Goal: Information Seeking & Learning: Learn about a topic

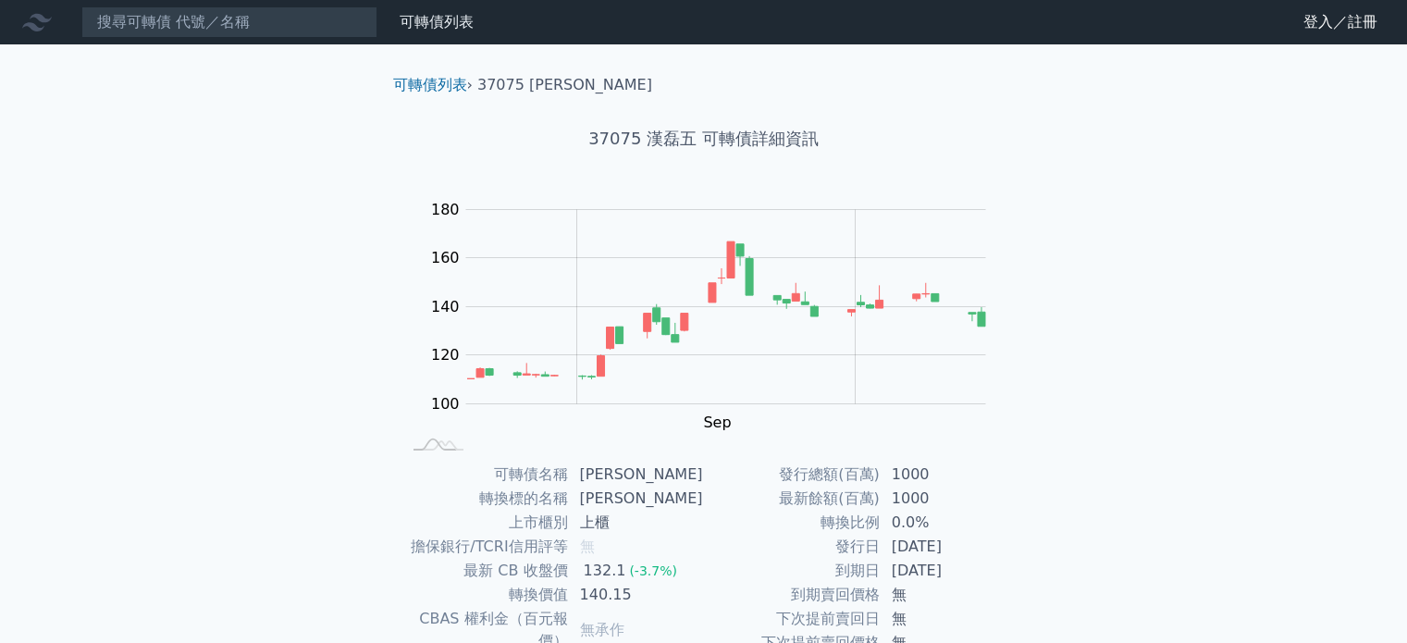
scroll to position [185, 0]
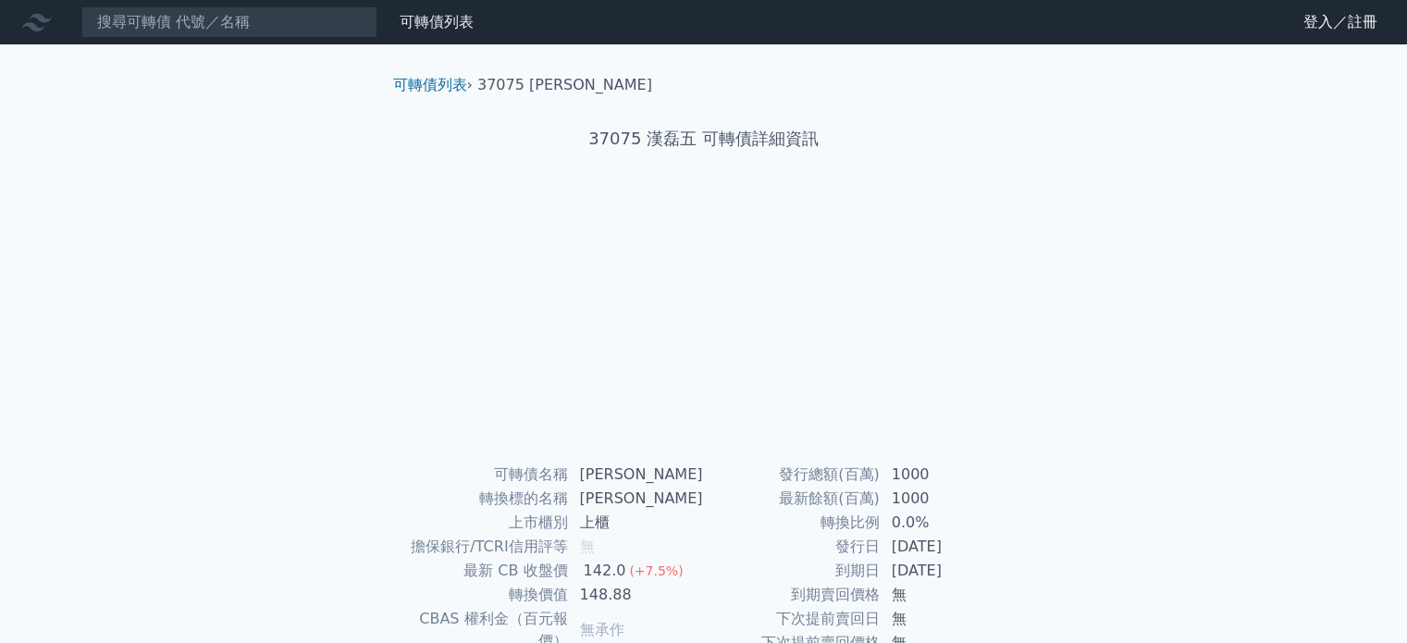
scroll to position [185, 0]
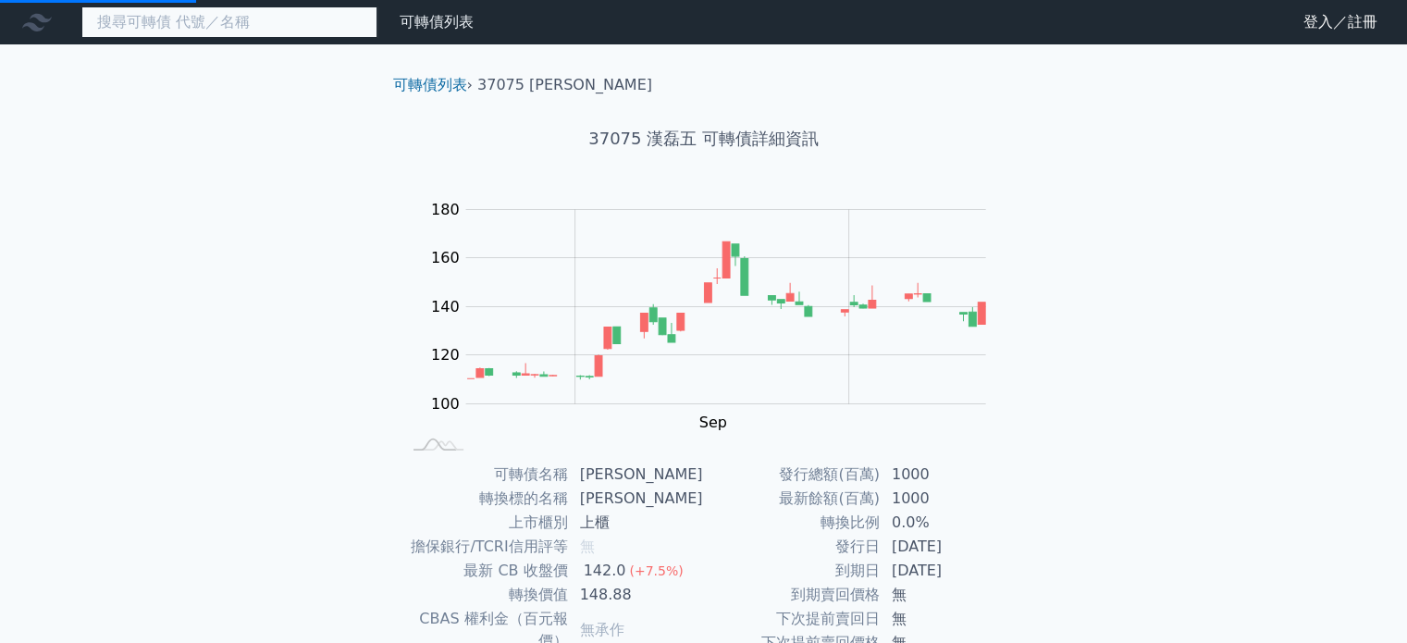
click at [190, 18] on input at bounding box center [229, 21] width 296 height 31
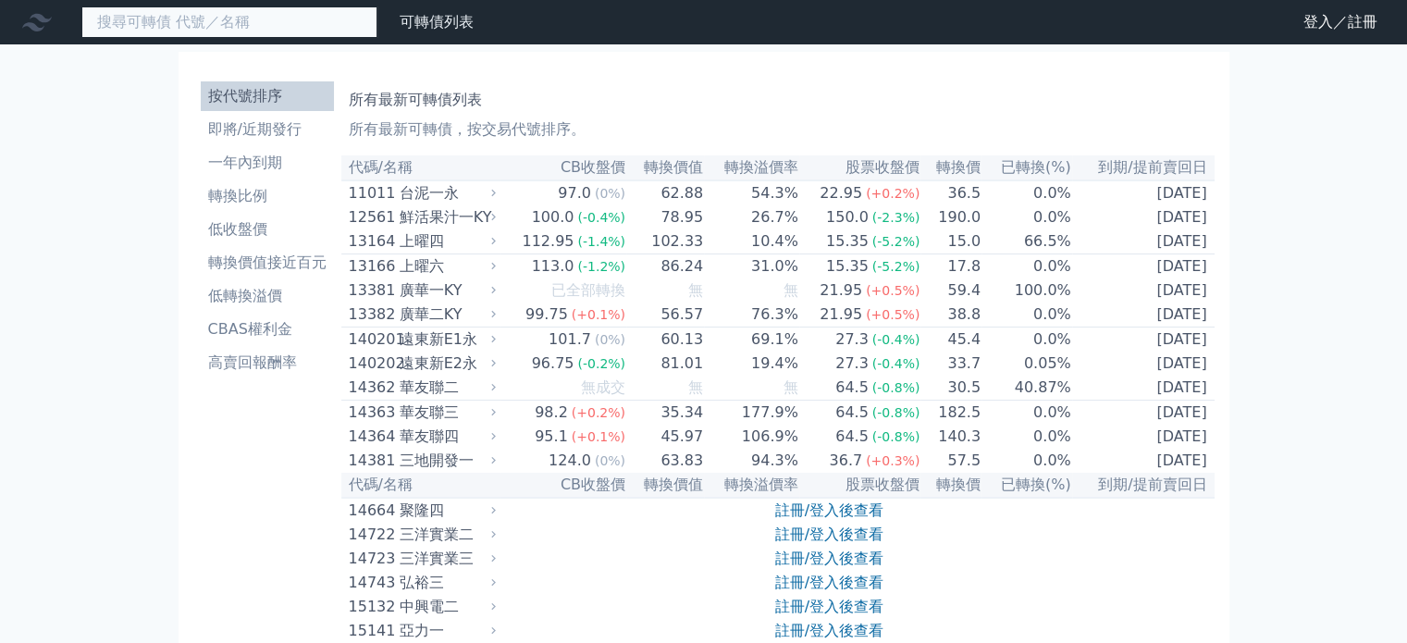
click at [190, 18] on input at bounding box center [229, 21] width 296 height 31
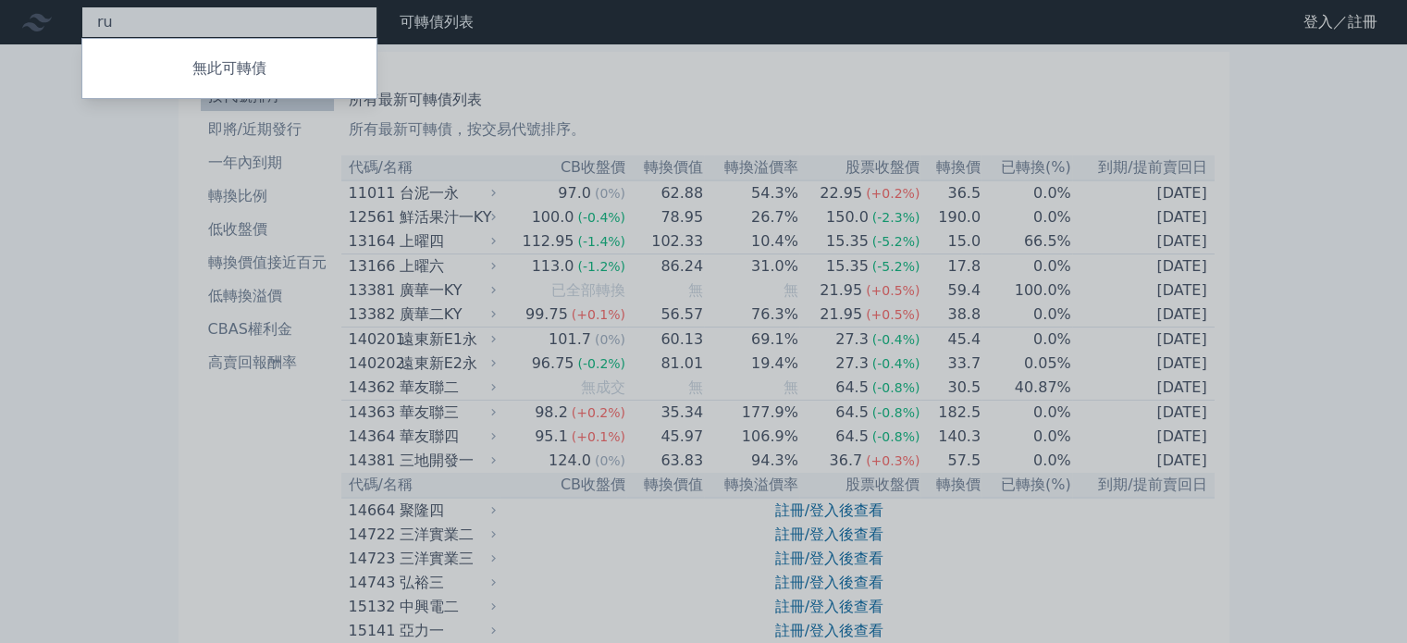
type input "r"
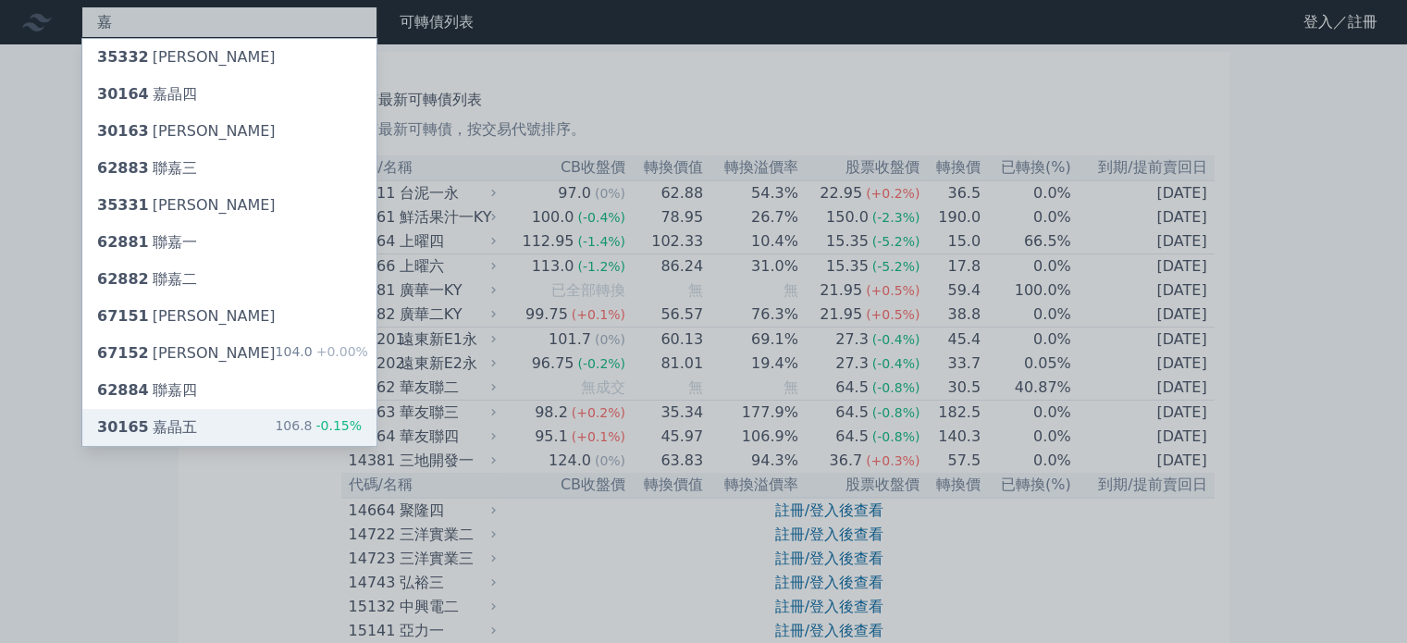
type input "嘉"
click at [228, 425] on div "30165 嘉晶五 106.8 -0.15%" at bounding box center [229, 427] width 294 height 37
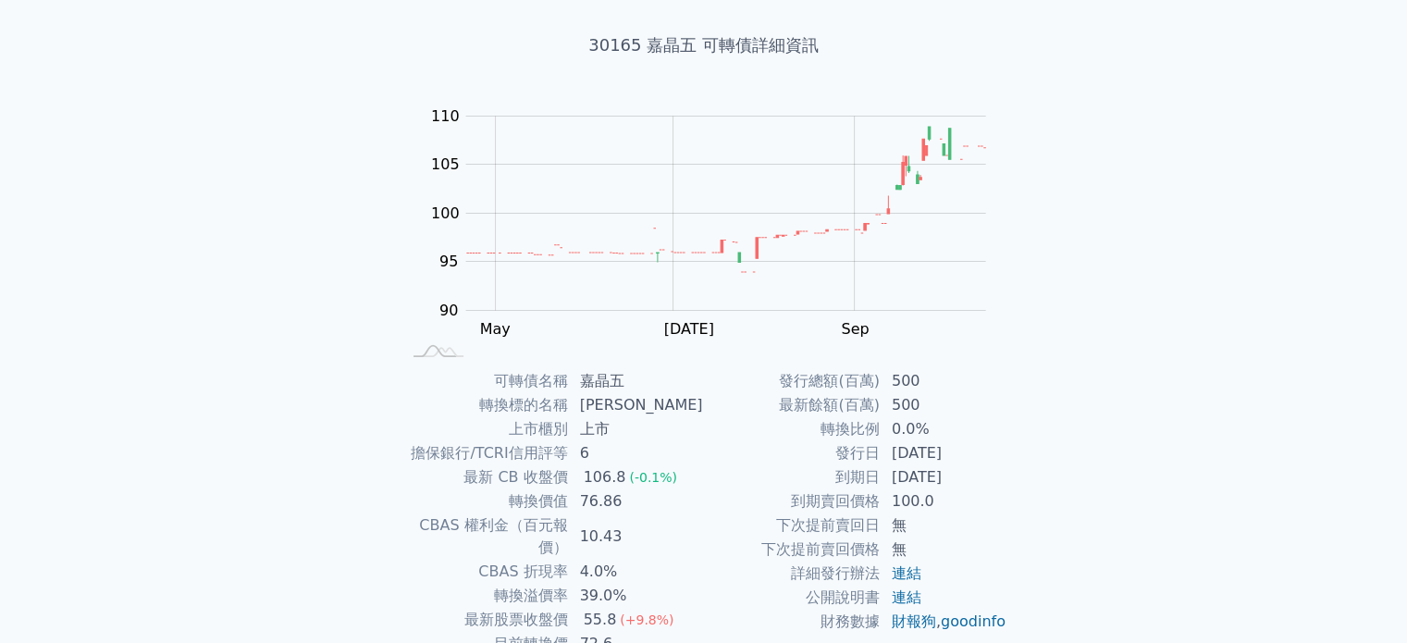
scroll to position [148, 0]
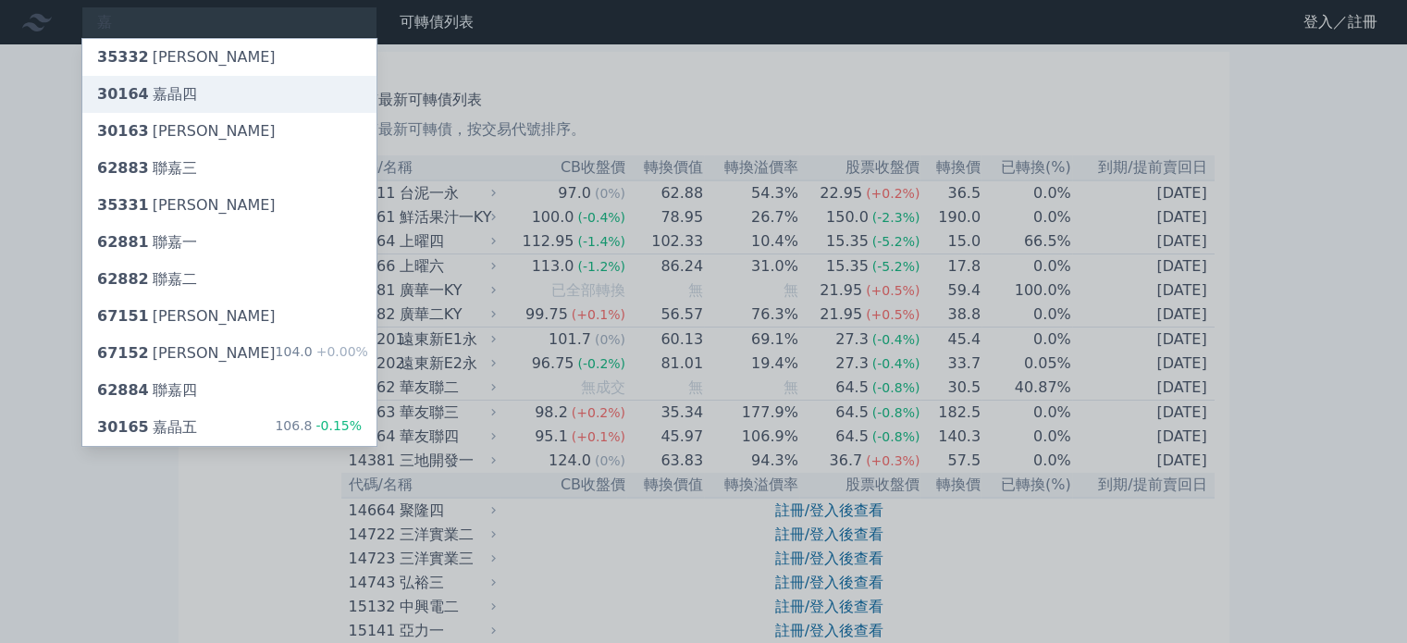
click at [203, 96] on div "30164 嘉晶四" at bounding box center [229, 94] width 294 height 37
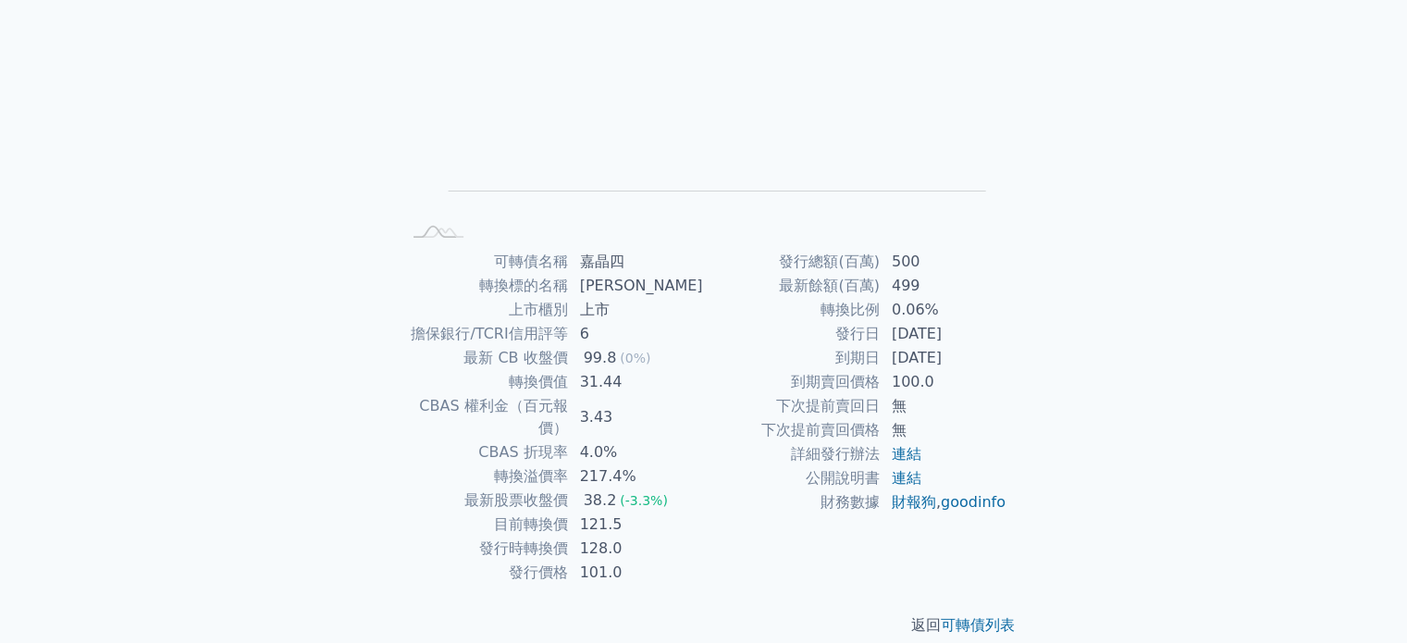
scroll to position [214, 0]
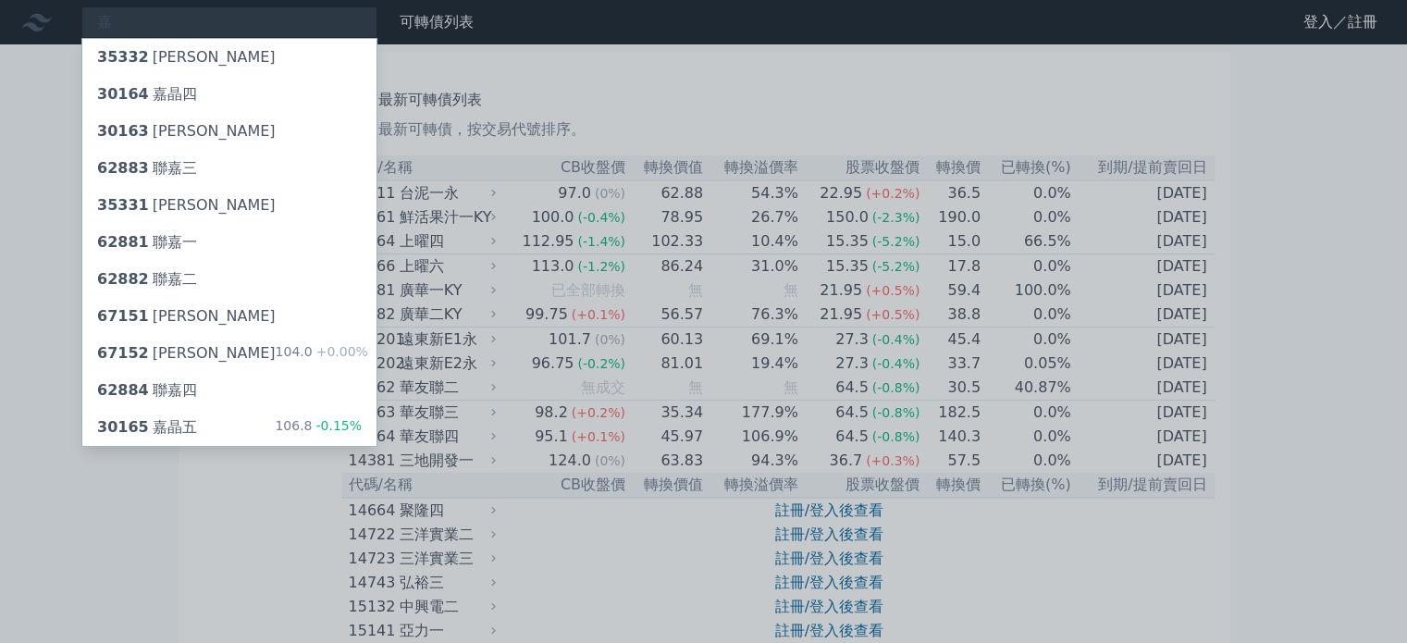
click at [637, 111] on div at bounding box center [703, 321] width 1407 height 643
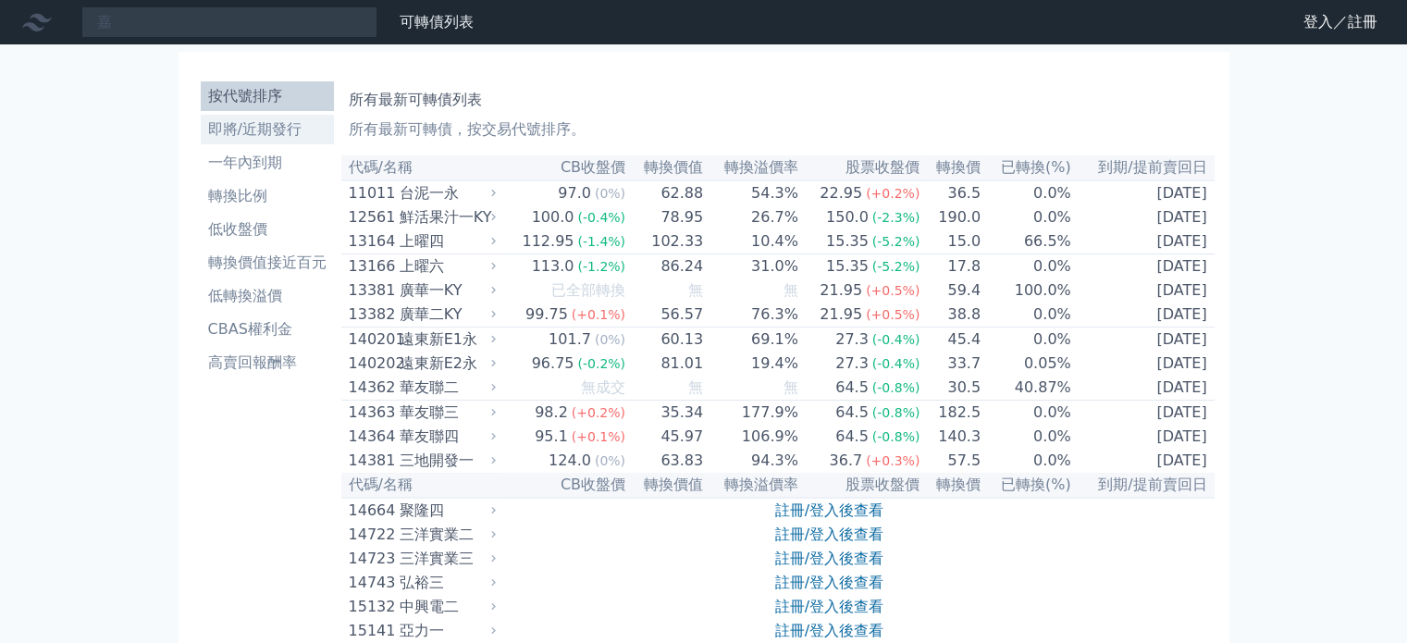
click at [266, 130] on li "即將/近期發行" at bounding box center [267, 129] width 133 height 22
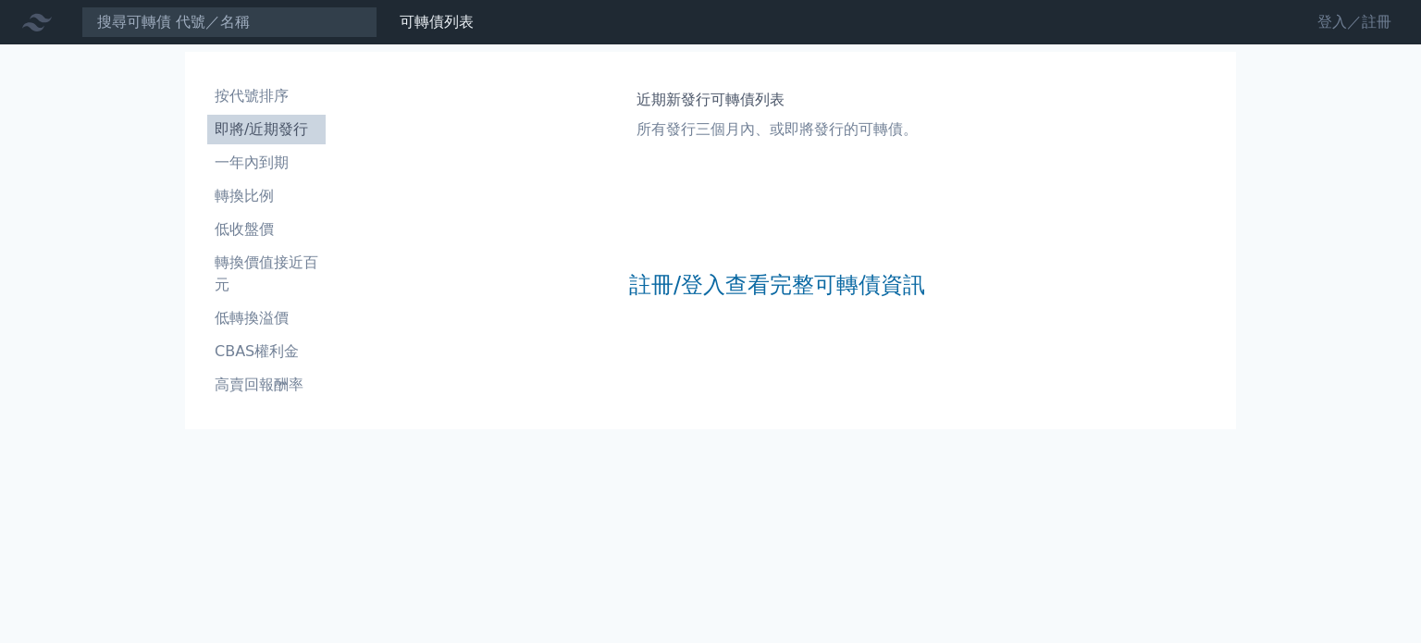
click at [1337, 21] on link "登入／註冊" at bounding box center [1354, 22] width 104 height 30
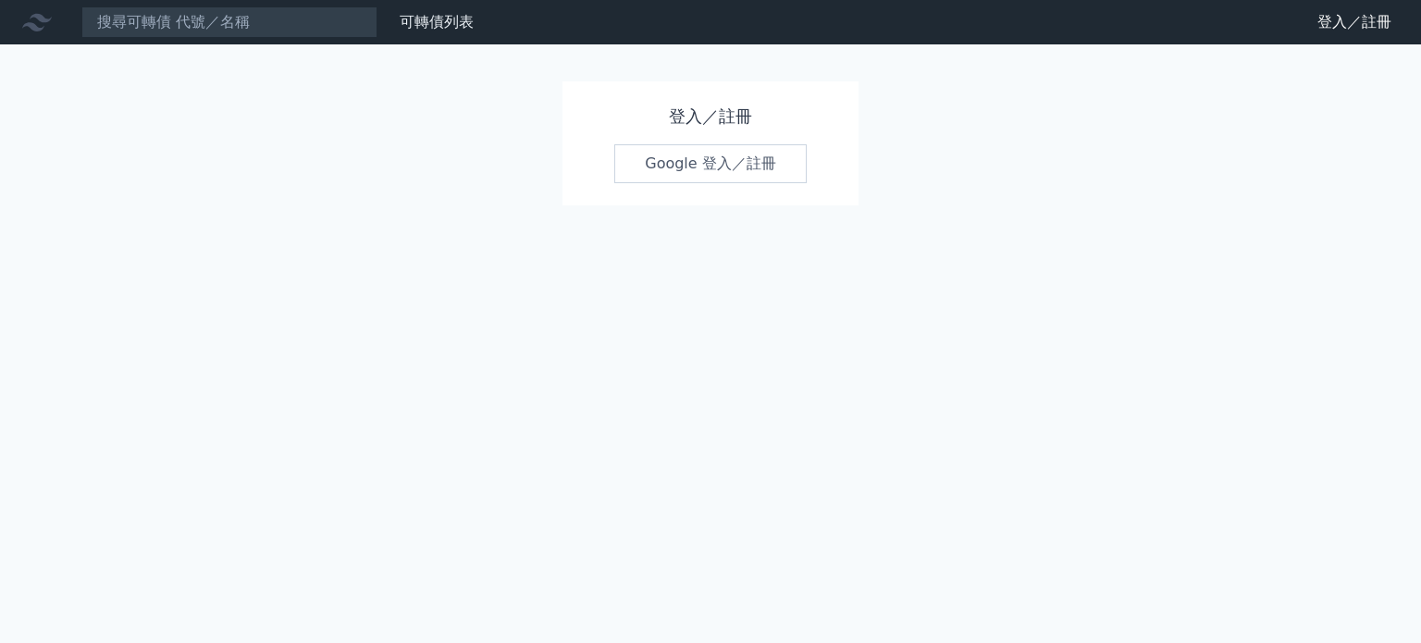
click at [732, 162] on link "Google 登入／註冊" at bounding box center [710, 163] width 192 height 39
